Goal: Information Seeking & Learning: Find specific fact

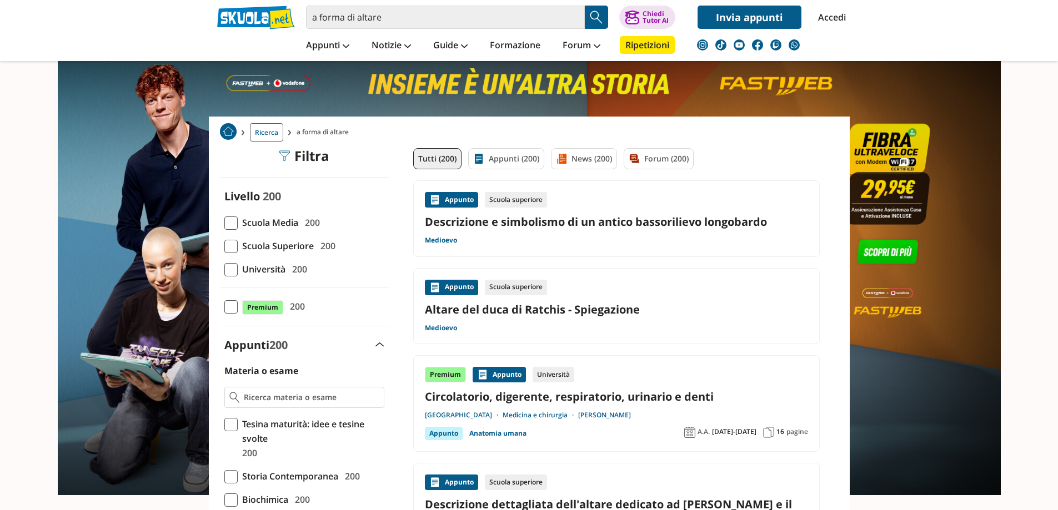
click at [233, 248] on span at bounding box center [230, 246] width 13 height 13
click at [224, 246] on input "Scuola Superiore 200" at bounding box center [224, 246] width 0 height 0
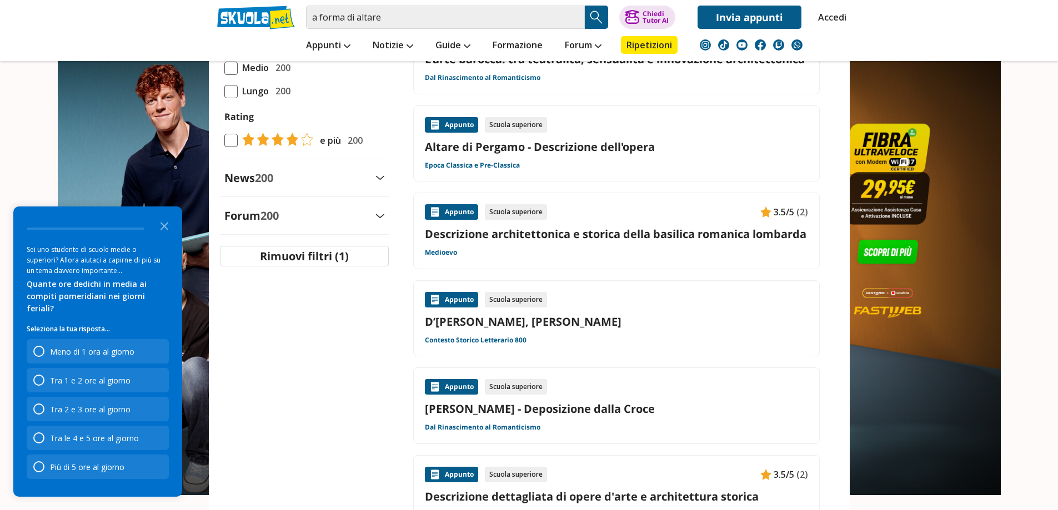
scroll to position [833, 0]
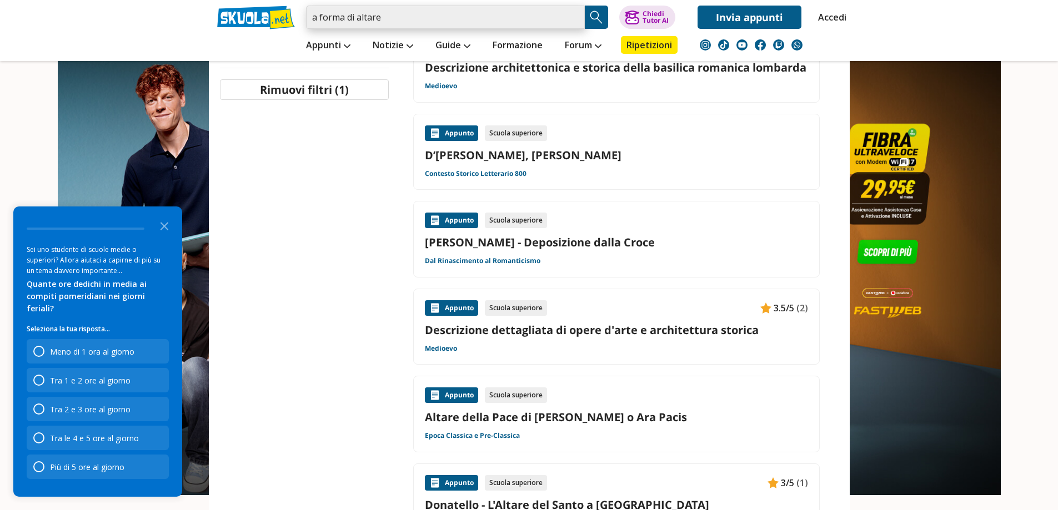
click at [387, 22] on input "a forma di altare" at bounding box center [445, 17] width 279 height 23
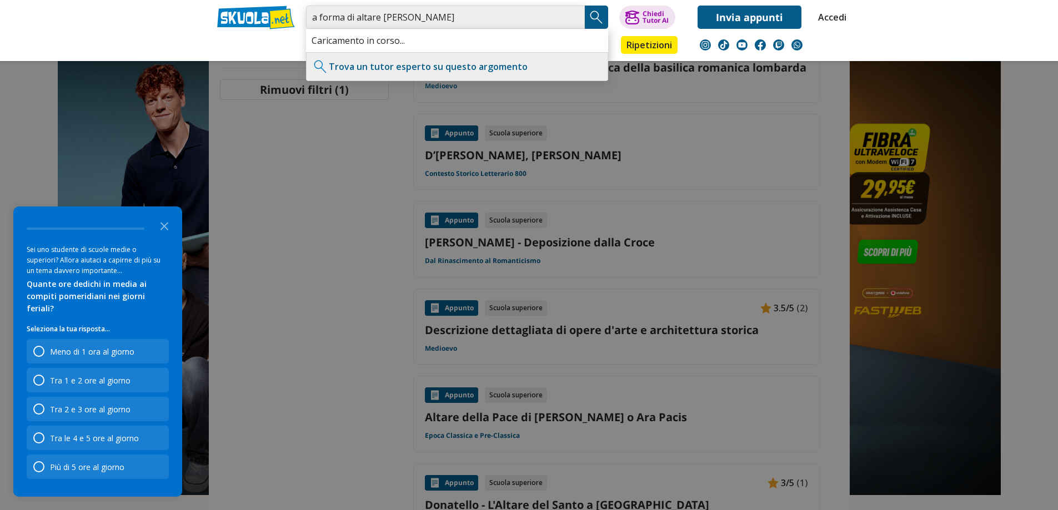
type input "a forma di altare [PERSON_NAME]"
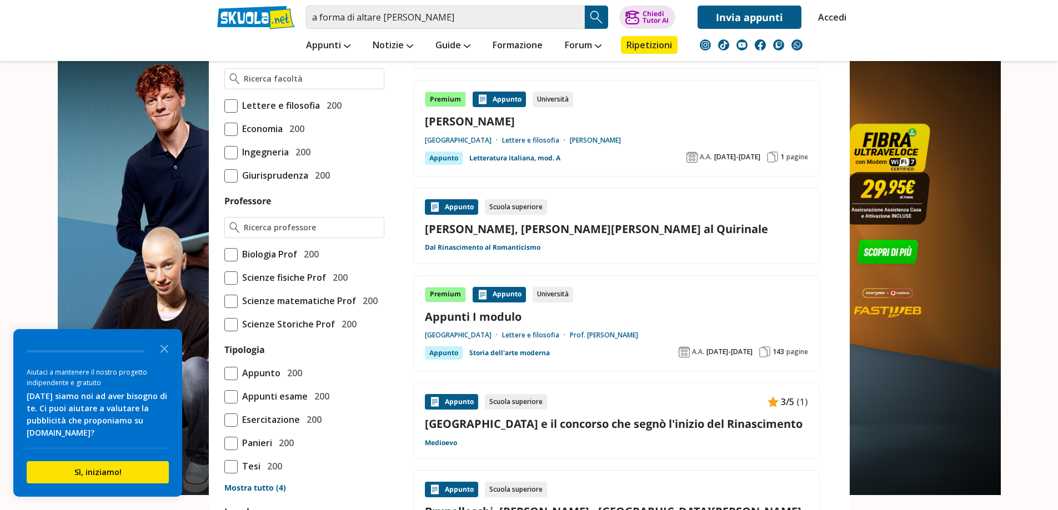
scroll to position [555, 0]
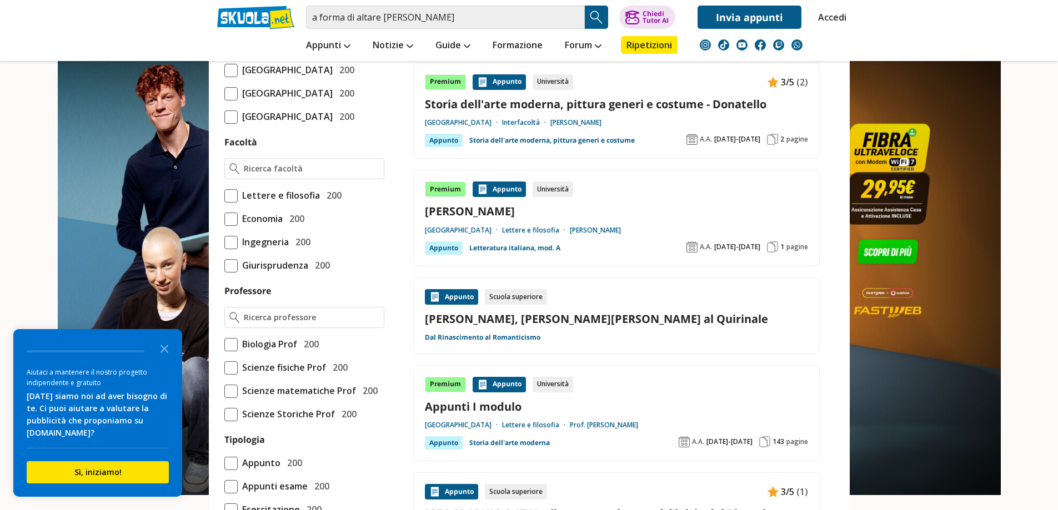
click at [450, 212] on link "De Luca" at bounding box center [616, 211] width 383 height 15
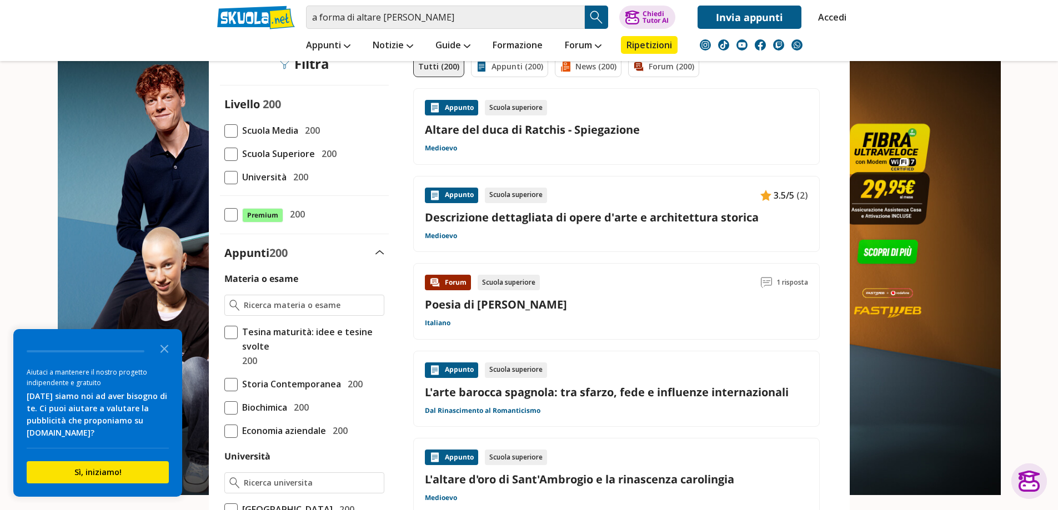
scroll to position [56, 0]
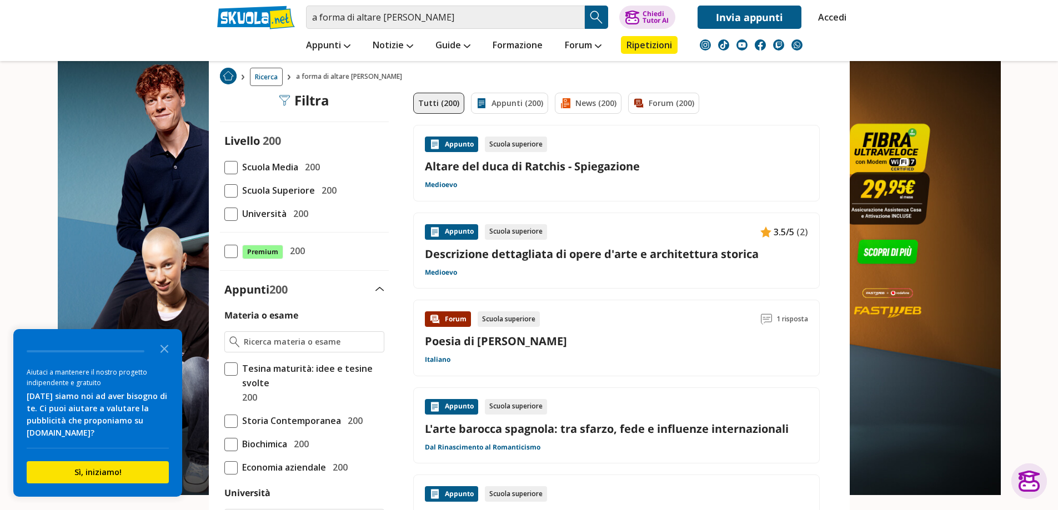
click at [230, 193] on span at bounding box center [230, 190] width 13 height 13
click at [224, 190] on input "Scuola Superiore 200" at bounding box center [224, 190] width 0 height 0
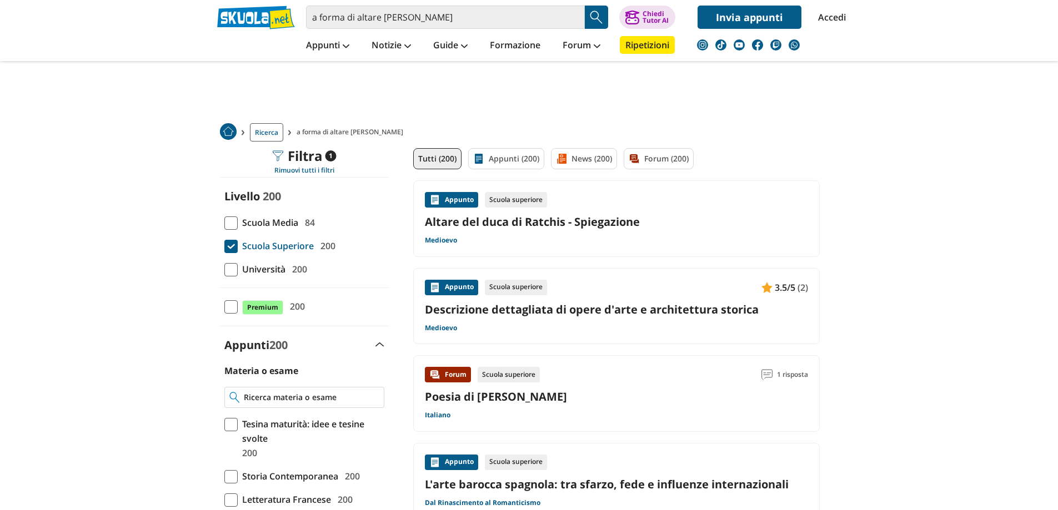
click at [263, 397] on input "Materia o esame" at bounding box center [311, 397] width 135 height 11
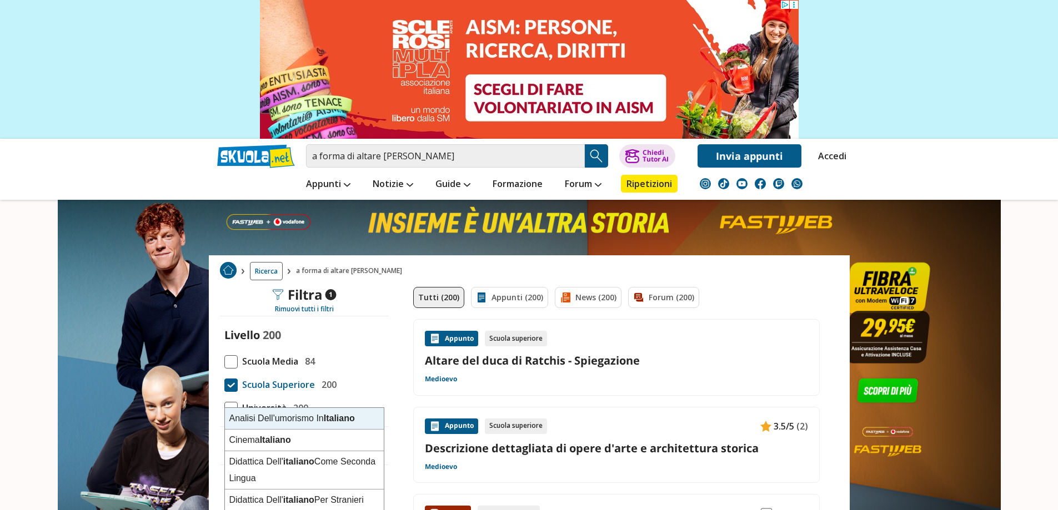
type input "italiano"
click at [372, 315] on div "Rimuovi tutti i filtri" at bounding box center [304, 310] width 169 height 14
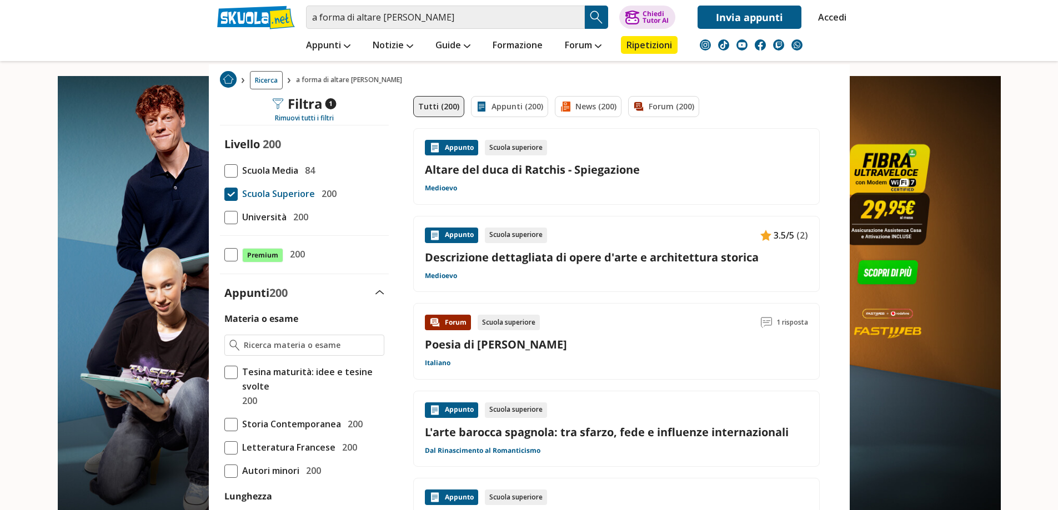
scroll to position [222, 0]
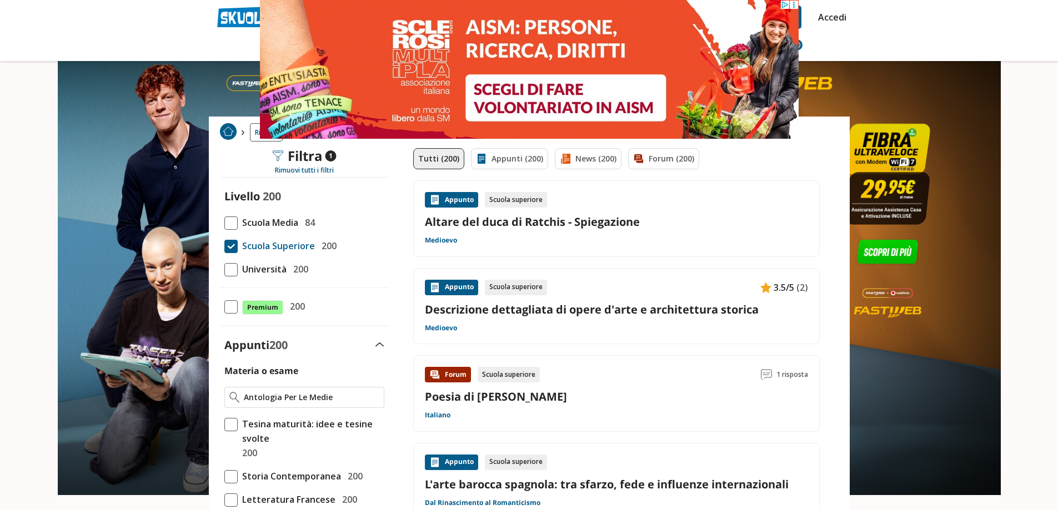
type input "Antologia Per Le Medie"
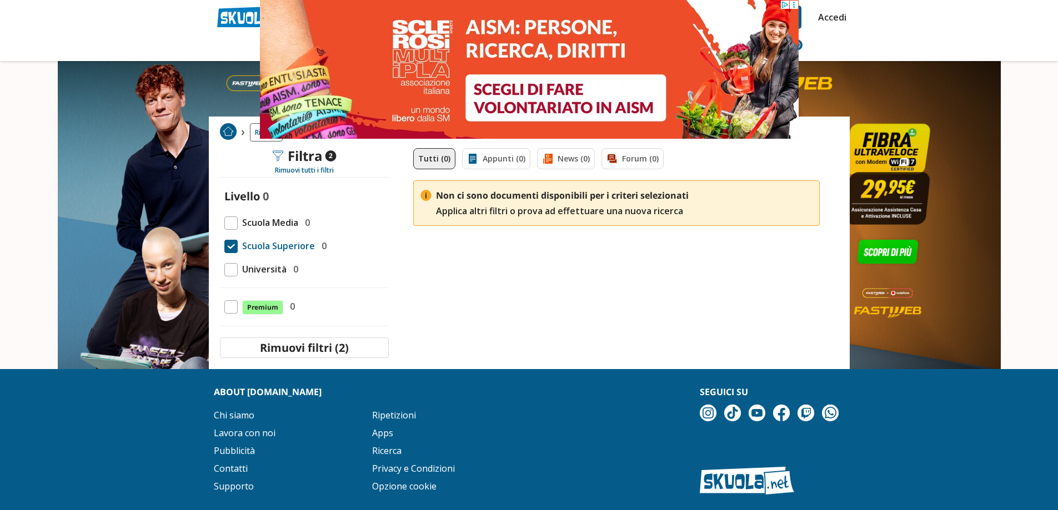
click at [232, 223] on span at bounding box center [230, 223] width 13 height 13
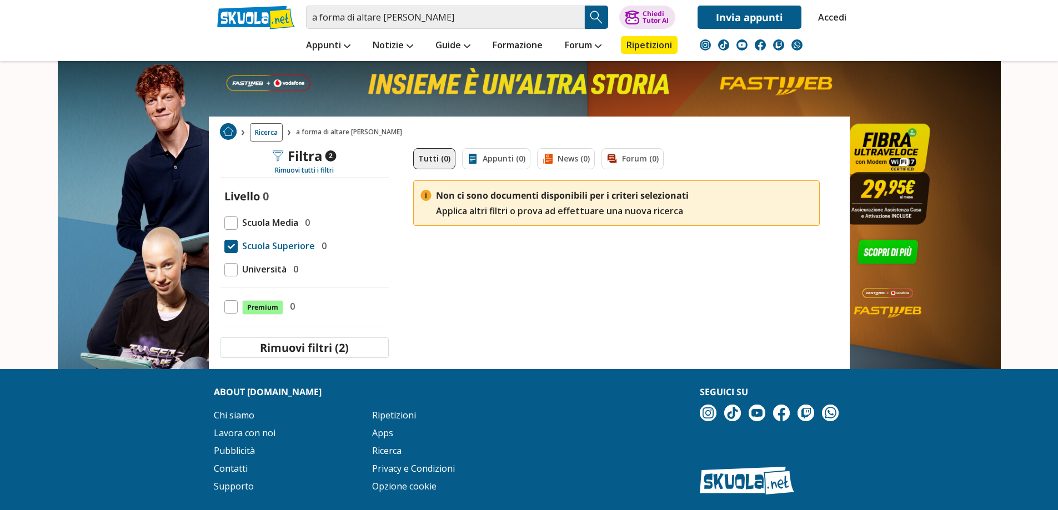
click at [302, 156] on div "Filtra 2" at bounding box center [304, 156] width 64 height 16
click at [229, 225] on span at bounding box center [230, 223] width 13 height 13
click at [314, 346] on button "Rimuovi filtri (2)" at bounding box center [304, 348] width 169 height 21
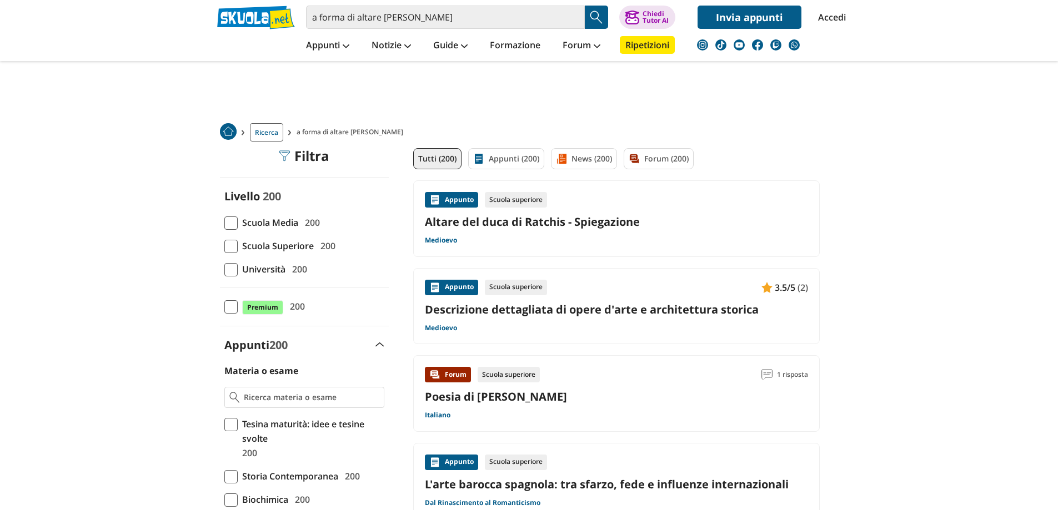
click at [233, 224] on span at bounding box center [230, 223] width 13 height 13
click at [224, 223] on input "Scuola Media 200" at bounding box center [224, 223] width 0 height 0
click at [272, 393] on input "Materia o esame" at bounding box center [312, 397] width 134 height 11
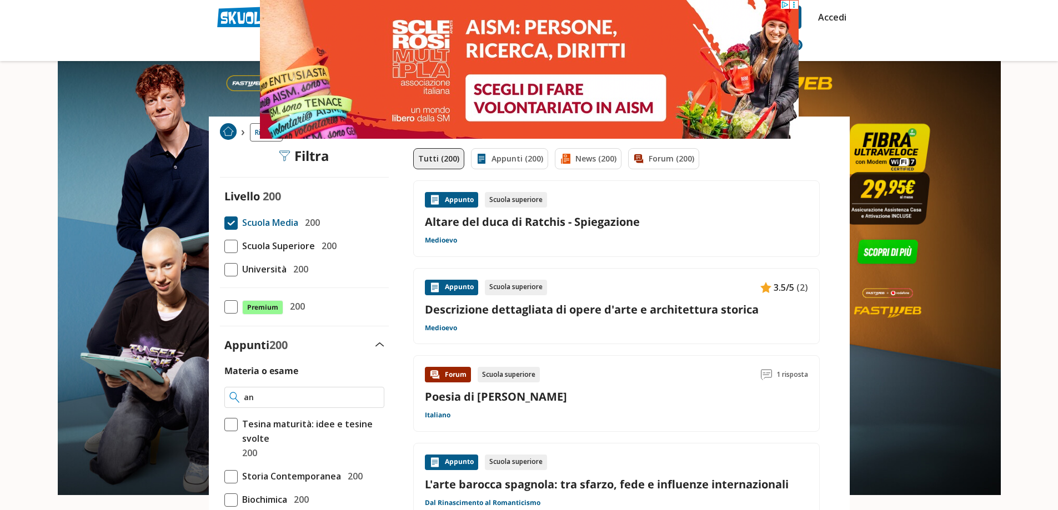
type input "ant"
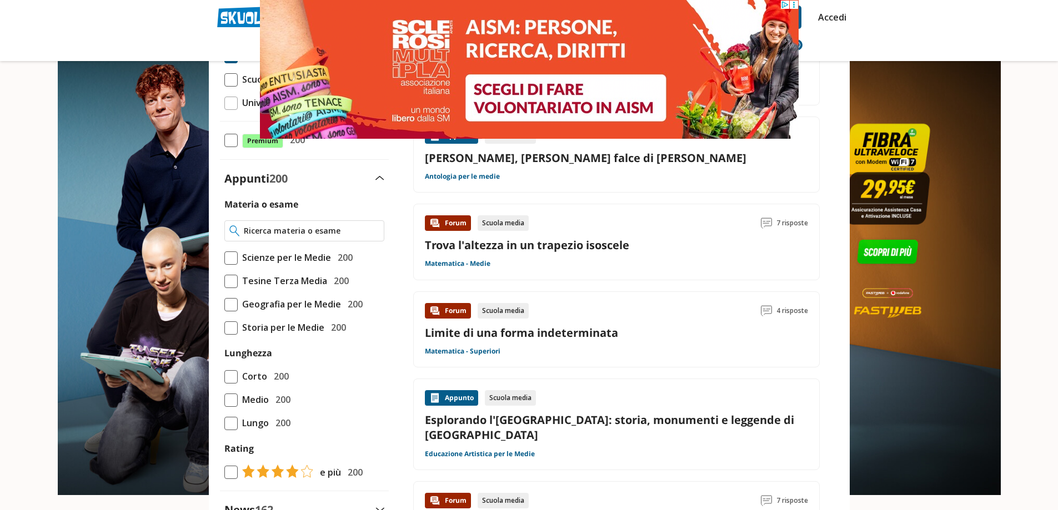
click at [287, 228] on input "Materia o esame" at bounding box center [311, 230] width 135 height 11
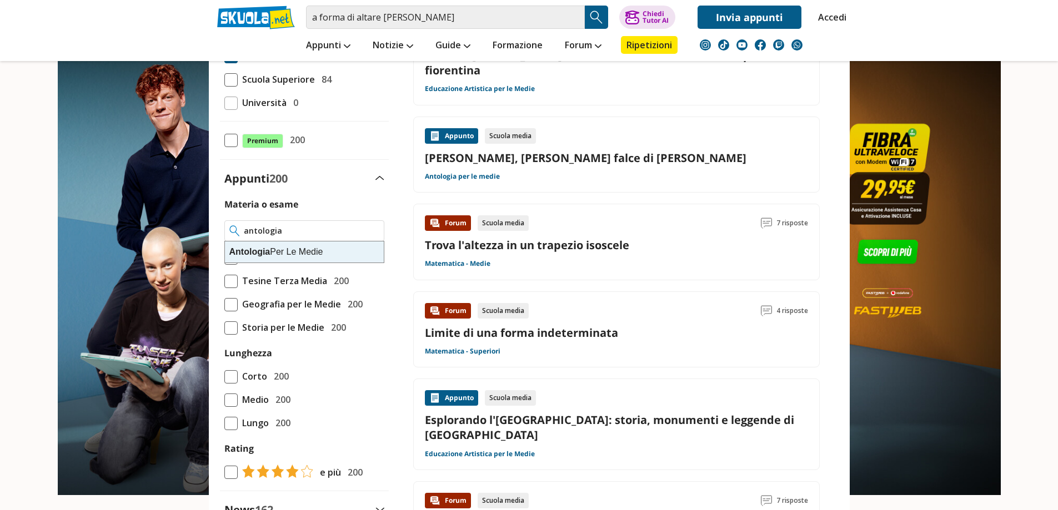
click at [312, 249] on div "Antologia Per Le Medie" at bounding box center [304, 252] width 159 height 21
type input "Antologia Per Le Medie"
